Goal: Transaction & Acquisition: Purchase product/service

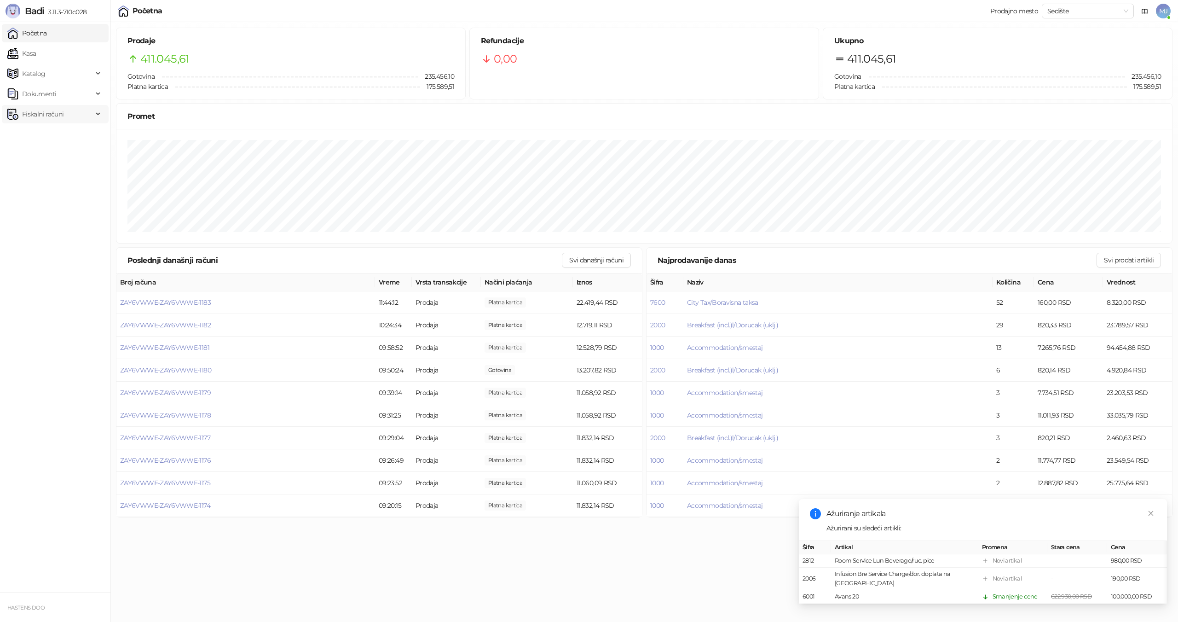
click at [54, 122] on span "Fiskalni računi" at bounding box center [42, 114] width 41 height 18
click at [56, 118] on span "Fiskalni računi" at bounding box center [42, 114] width 41 height 18
click at [58, 108] on span "Fiskalni računi" at bounding box center [42, 114] width 41 height 18
click at [58, 124] on ul "Izdati računi Po danima" at bounding box center [55, 144] width 110 height 42
click at [58, 133] on link "Izdati računi" at bounding box center [36, 134] width 50 height 18
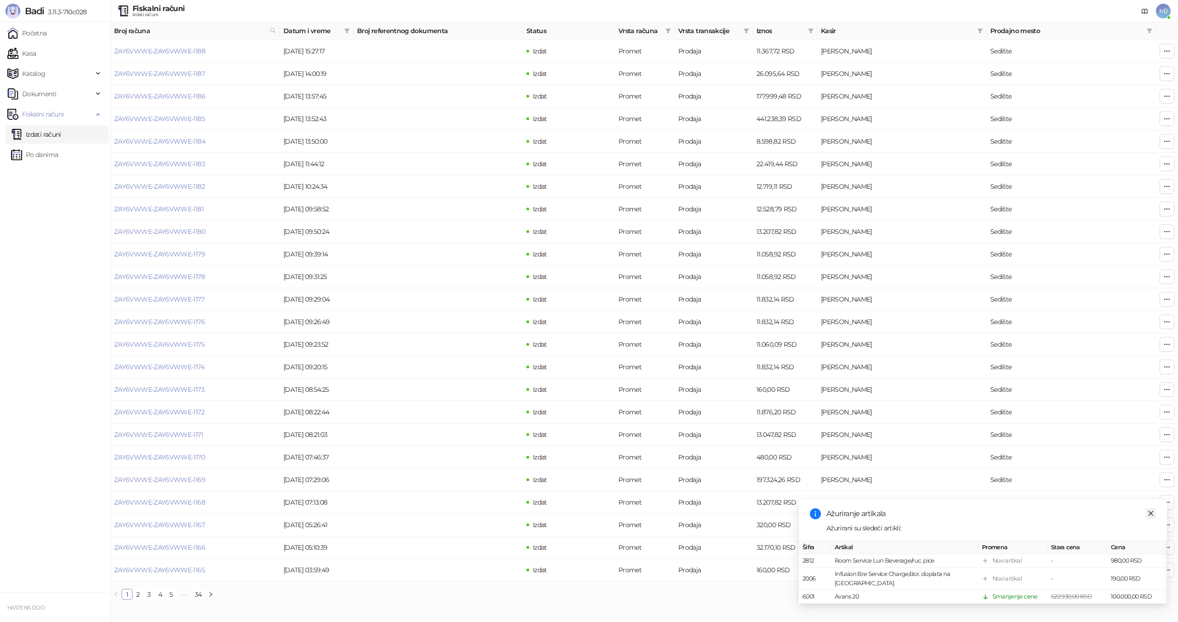
click at [1150, 516] on icon "close" at bounding box center [1151, 513] width 6 height 6
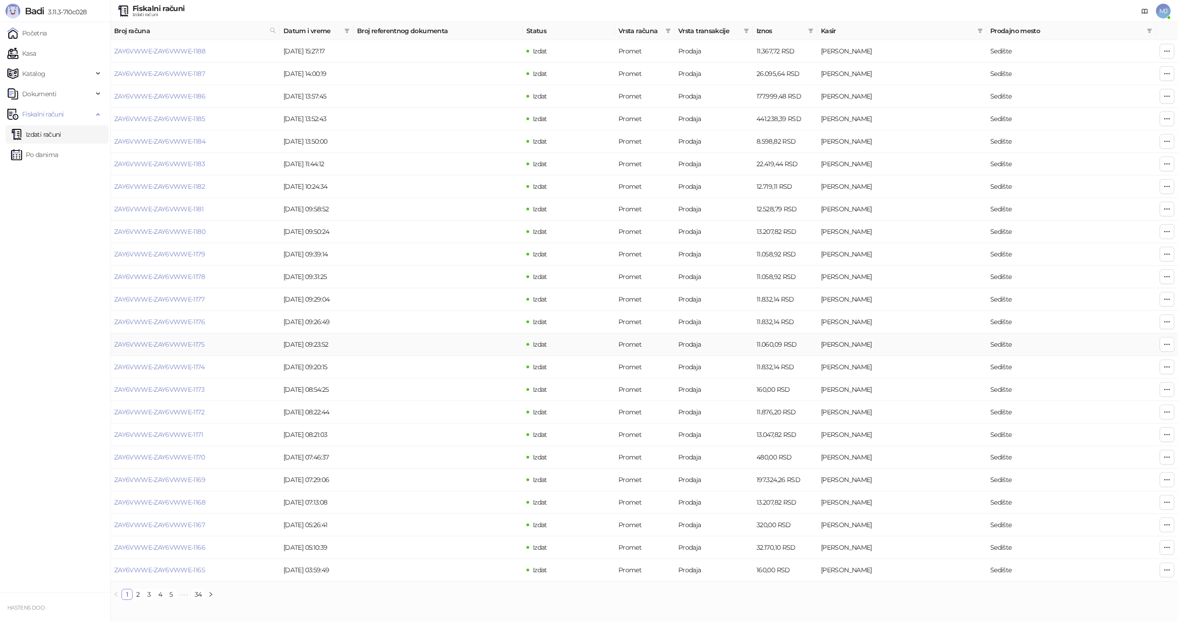
click at [646, 344] on td "Promet" at bounding box center [645, 344] width 60 height 23
click at [667, 31] on icon "filter" at bounding box center [669, 31] width 6 height 6
click at [606, 123] on li "Avans" at bounding box center [627, 130] width 88 height 15
click at [654, 148] on span "U redu" at bounding box center [656, 149] width 20 height 8
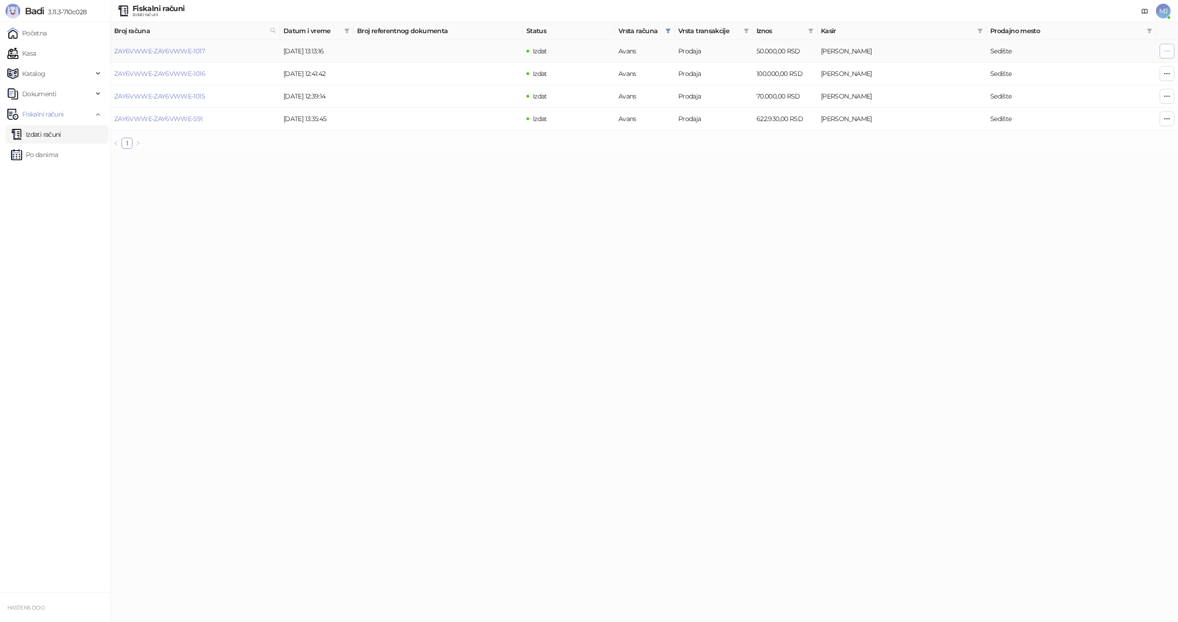
click at [1167, 52] on icon "button" at bounding box center [1167, 50] width 7 height 7
click at [1101, 112] on span "Dodaj avansnu uplatu" at bounding box center [1111, 114] width 111 height 10
type input "**********"
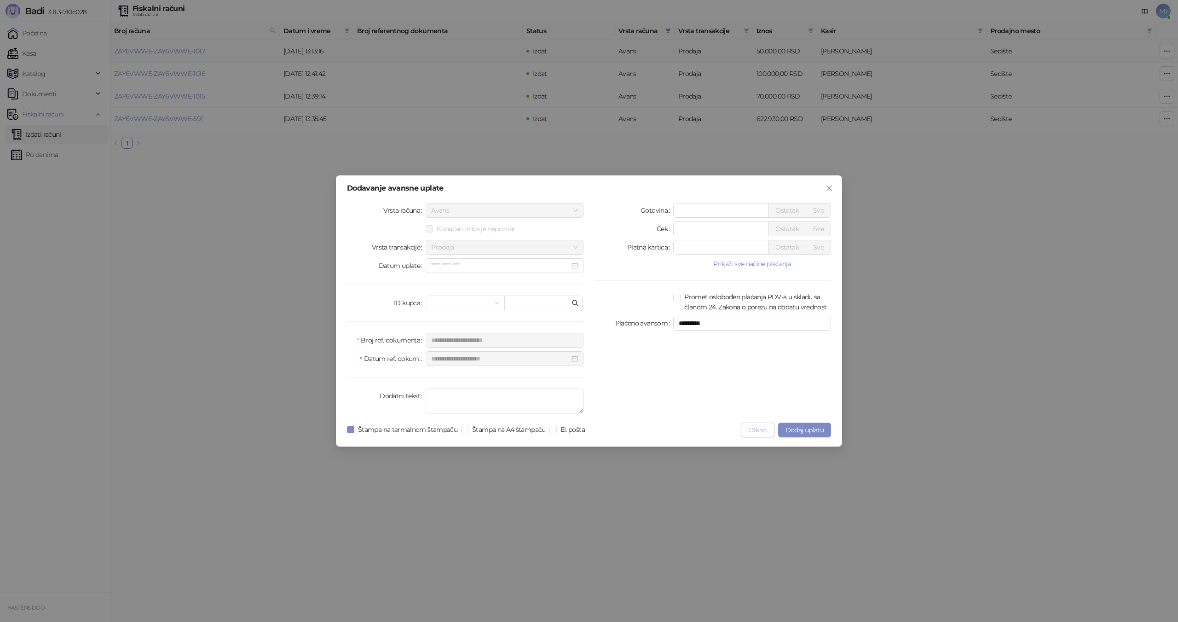
click at [745, 427] on button "Otkaži" at bounding box center [758, 430] width 34 height 15
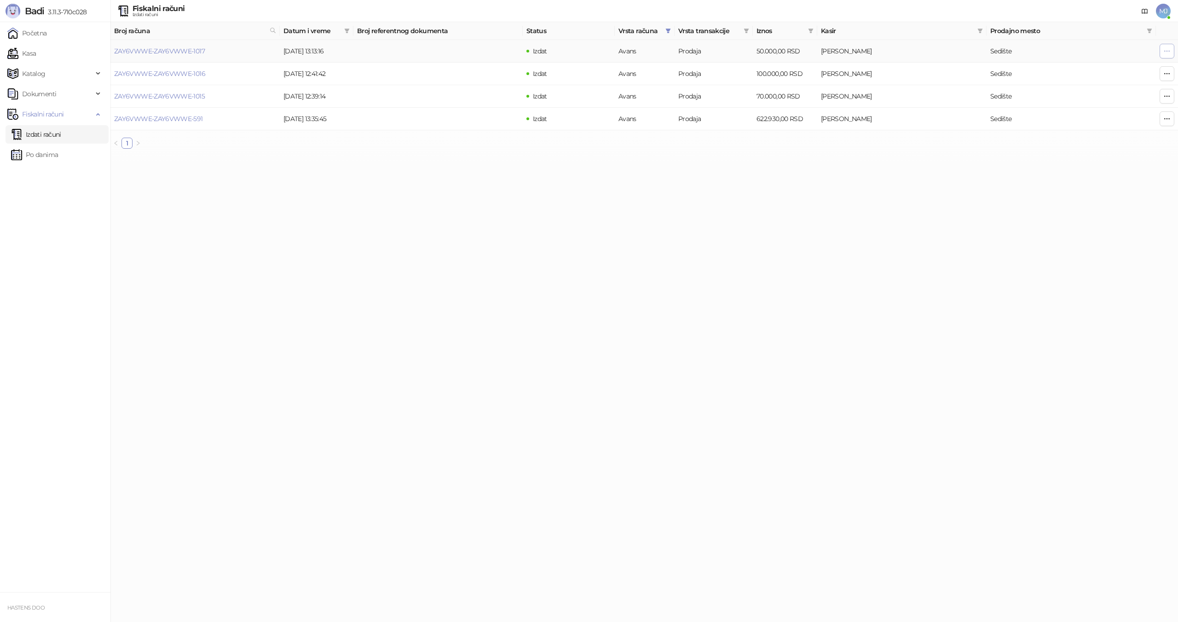
click at [1166, 52] on icon "button" at bounding box center [1167, 50] width 7 height 7
click at [756, 156] on html "Badi 3.11.3-710c028 Početna Kasa Katalog Dokumenti Fiskalni računi Izdati račun…" at bounding box center [589, 78] width 1178 height 156
click at [47, 38] on link "Početna" at bounding box center [27, 33] width 40 height 18
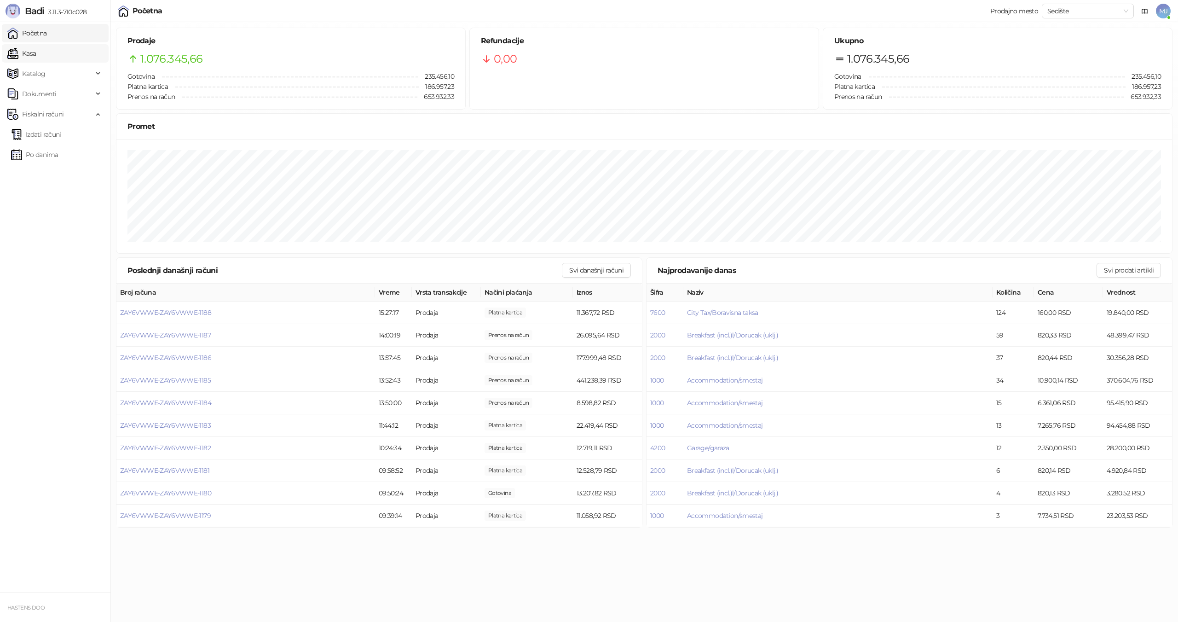
click at [36, 52] on link "Kasa" at bounding box center [21, 53] width 29 height 18
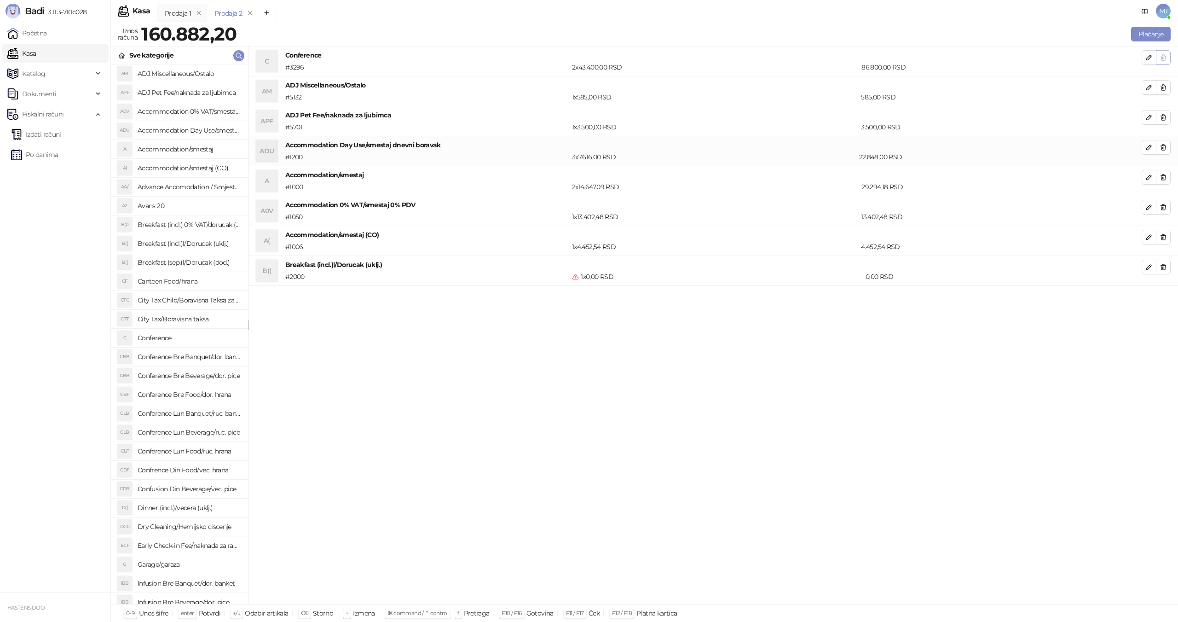
click at [1163, 59] on icon "button" at bounding box center [1163, 57] width 7 height 7
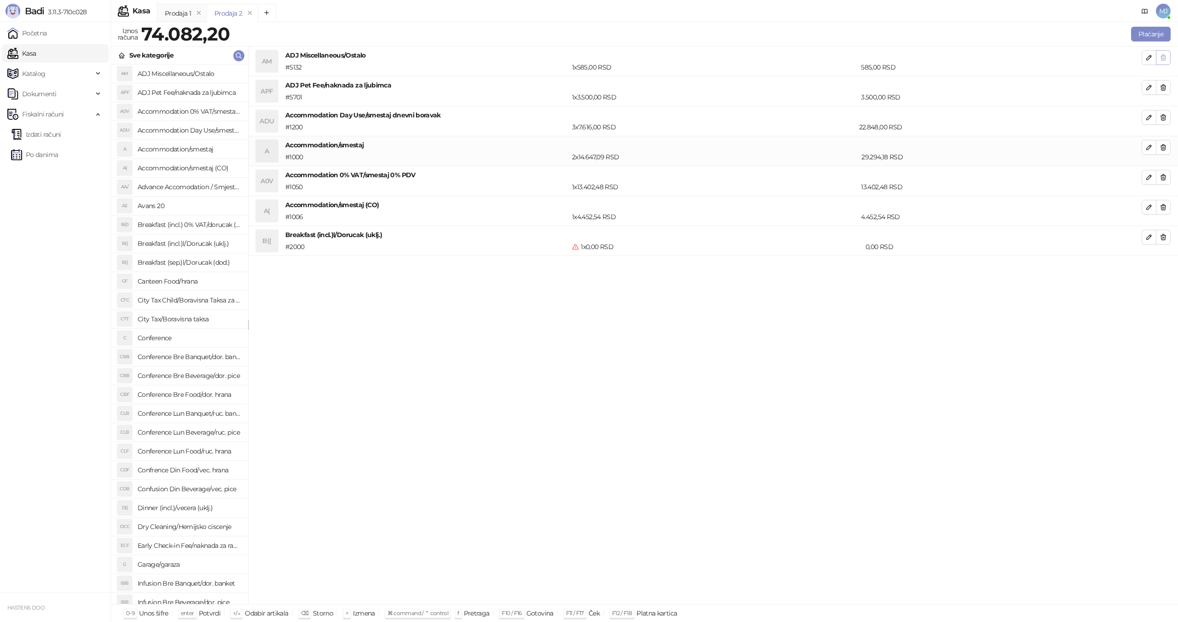
click at [1165, 59] on icon "button" at bounding box center [1163, 57] width 7 height 7
click at [1165, 84] on icon "button" at bounding box center [1163, 87] width 7 height 7
click at [1165, 59] on icon "button" at bounding box center [1163, 57] width 7 height 7
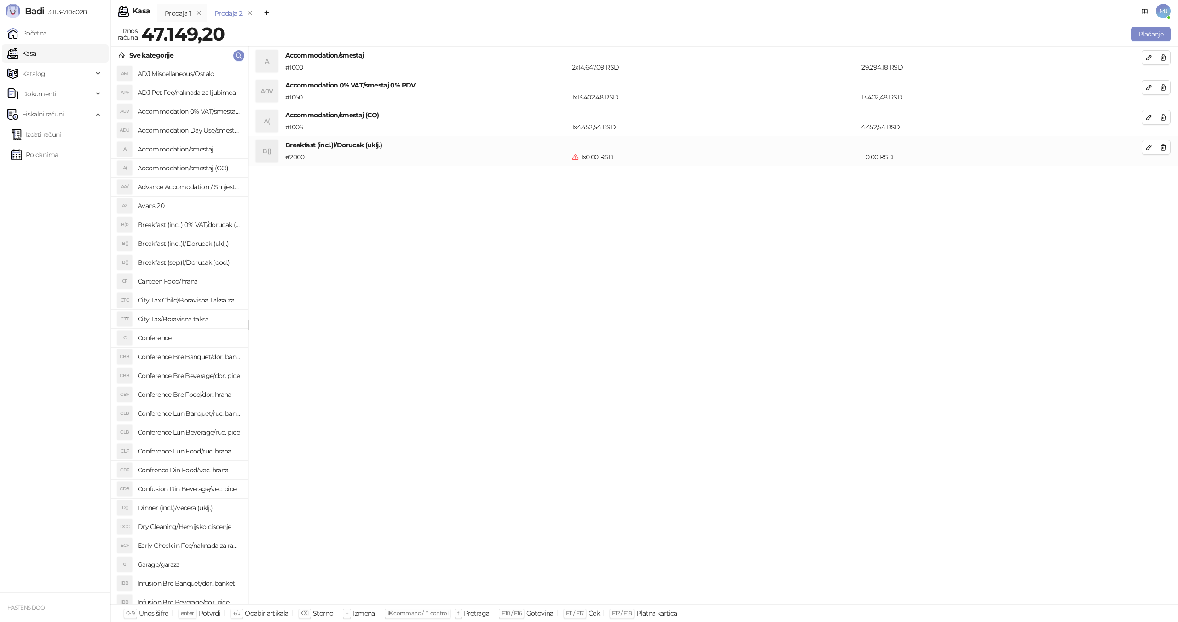
click at [1165, 59] on icon "button" at bounding box center [1163, 57] width 7 height 7
click at [1165, 84] on icon "button" at bounding box center [1163, 87] width 7 height 7
click at [1165, 59] on icon "button" at bounding box center [1163, 57] width 7 height 7
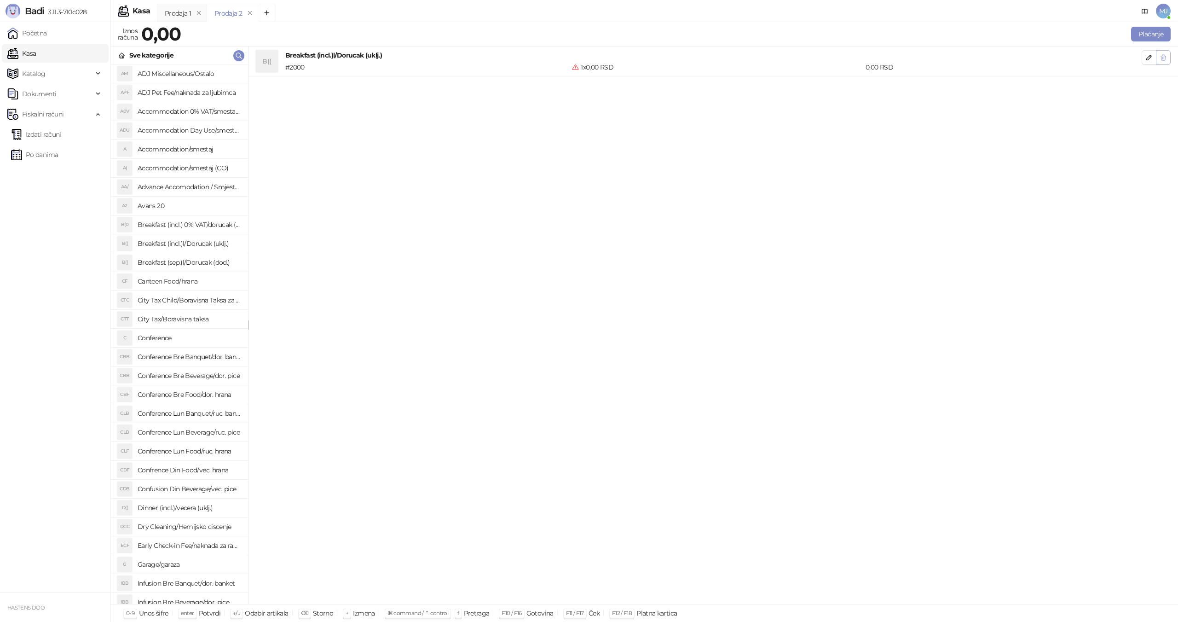
click at [1166, 60] on icon "button" at bounding box center [1163, 57] width 7 height 7
click at [168, 206] on h4 "Avans 20" at bounding box center [189, 205] width 103 height 15
click at [1147, 35] on button "Plaćanje" at bounding box center [1151, 34] width 40 height 15
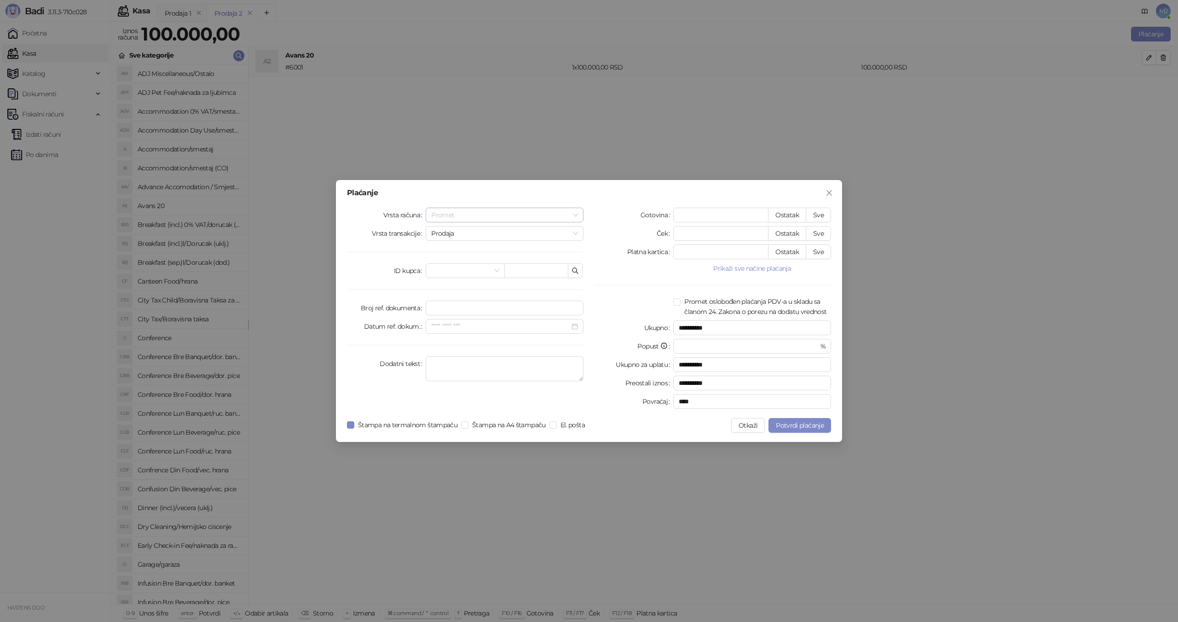
click at [466, 213] on span "Promet" at bounding box center [504, 215] width 147 height 14
click at [451, 280] on div "Avans" at bounding box center [504, 277] width 143 height 10
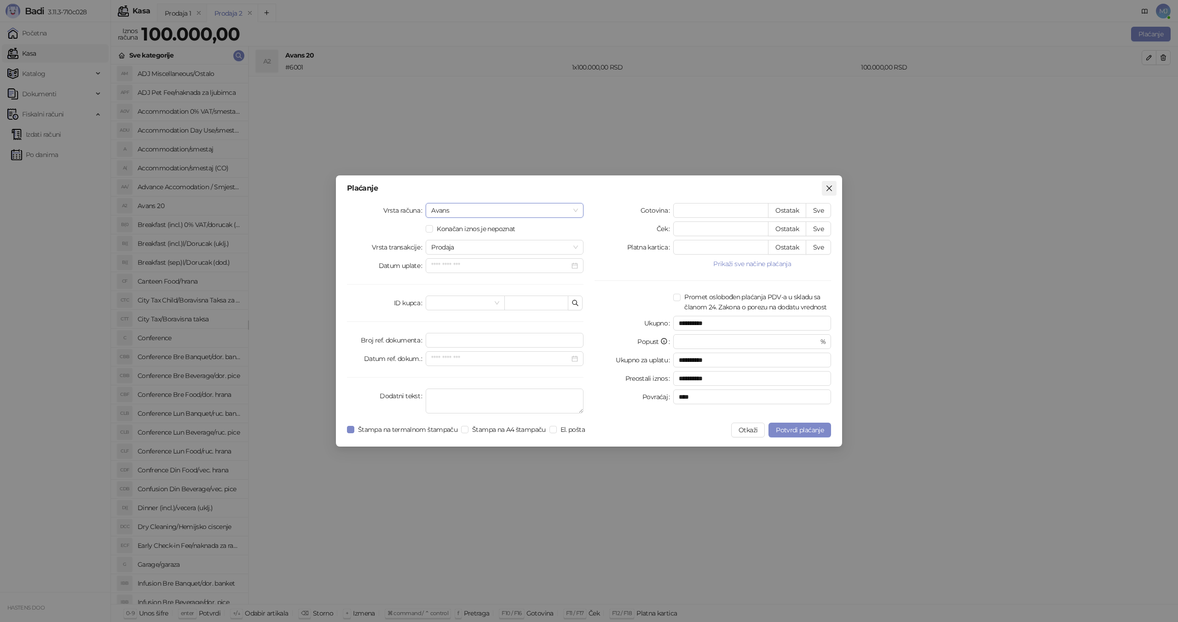
click at [828, 188] on icon "close" at bounding box center [829, 188] width 7 height 7
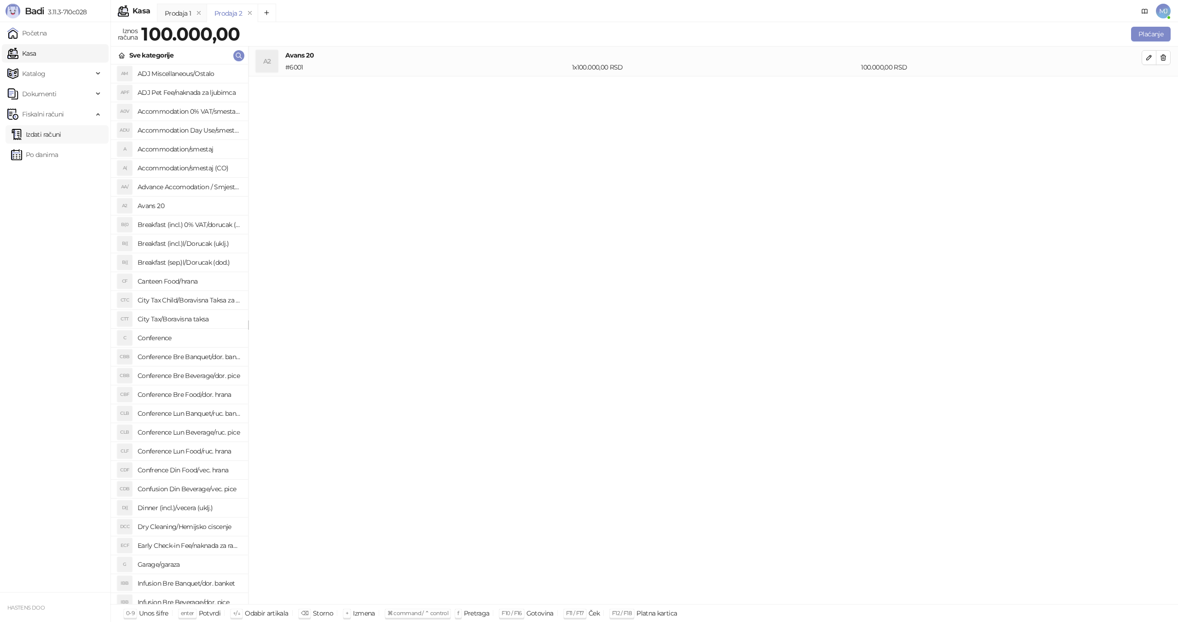
click at [60, 140] on link "Izdati računi" at bounding box center [36, 134] width 50 height 18
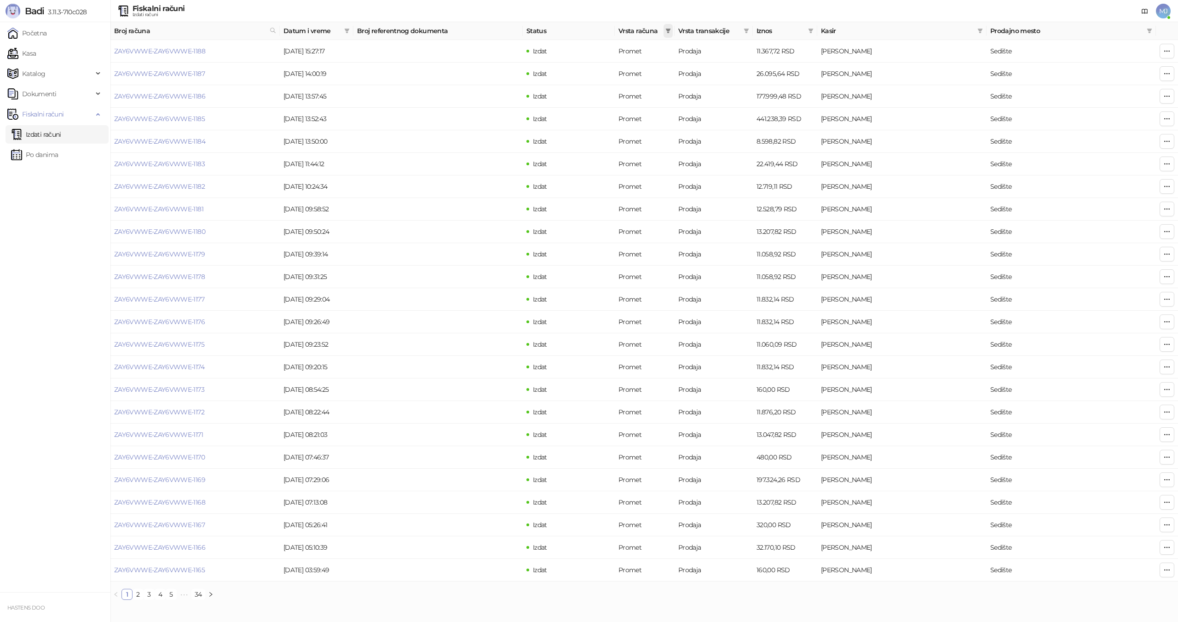
click at [671, 30] on span at bounding box center [668, 31] width 9 height 14
click at [619, 130] on span "Avans" at bounding box center [626, 130] width 77 height 10
click at [652, 145] on span "U redu" at bounding box center [656, 149] width 20 height 8
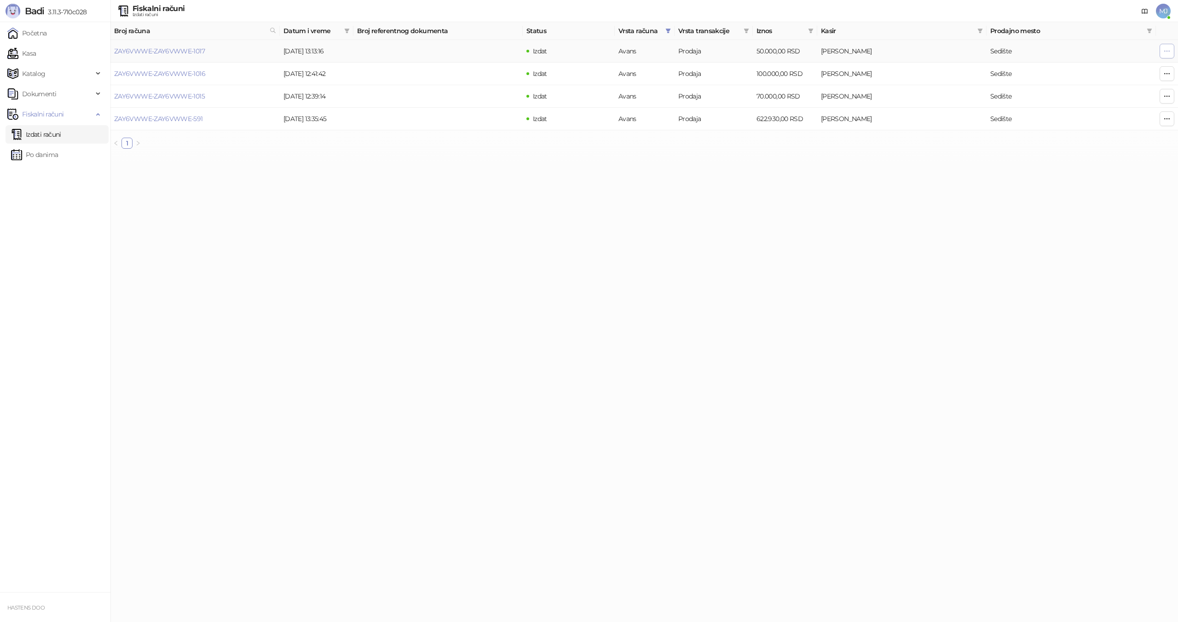
click at [1167, 46] on span "button" at bounding box center [1167, 50] width 7 height 9
